Goal: Task Accomplishment & Management: Use online tool/utility

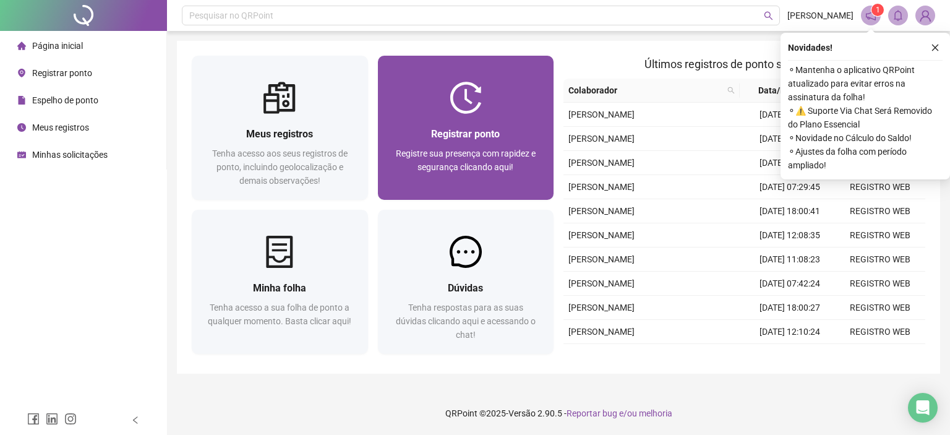
click at [490, 116] on div "Registrar ponto Registre sua presença com rapidez e segurança clicando aqui!" at bounding box center [466, 157] width 176 height 86
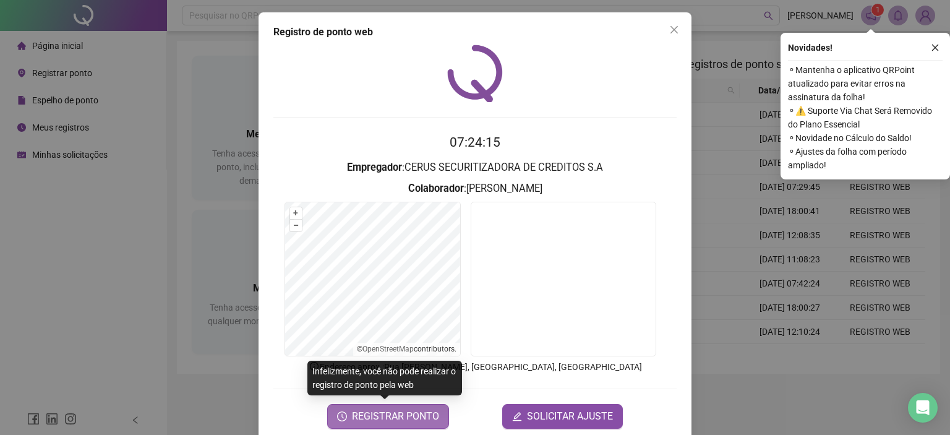
click at [378, 411] on button "REGISTRAR PONTO" at bounding box center [388, 416] width 122 height 25
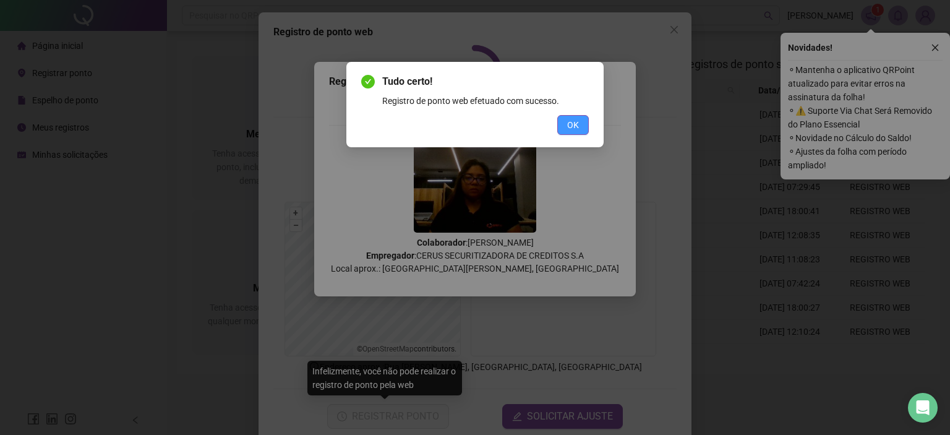
click at [584, 125] on button "OK" at bounding box center [573, 125] width 32 height 20
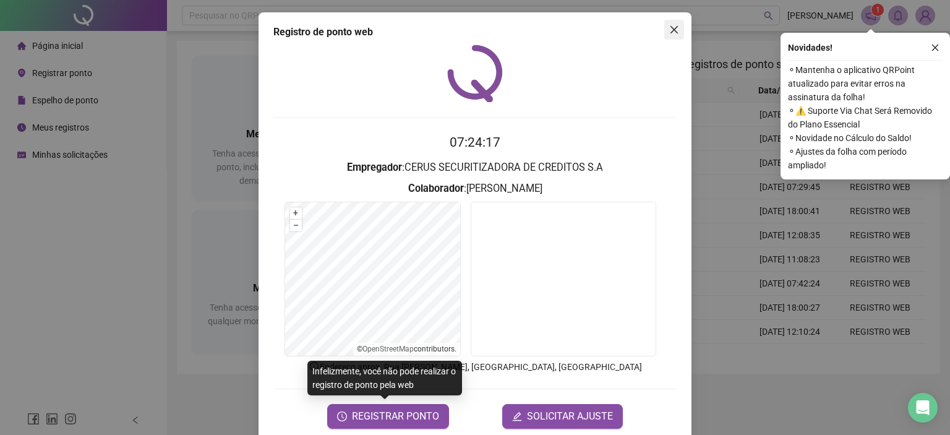
click at [675, 28] on span "Close" at bounding box center [674, 30] width 20 height 10
